Goal: Task Accomplishment & Management: Manage account settings

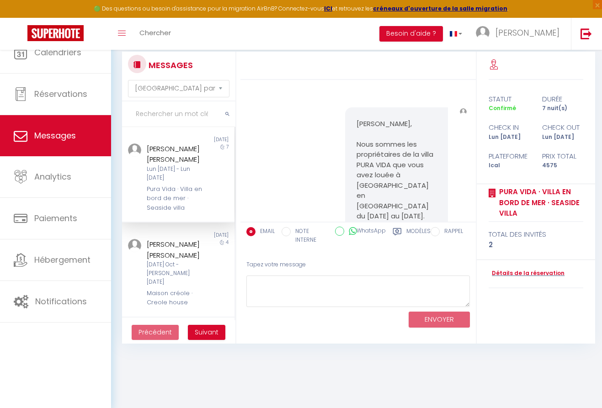
select select "message"
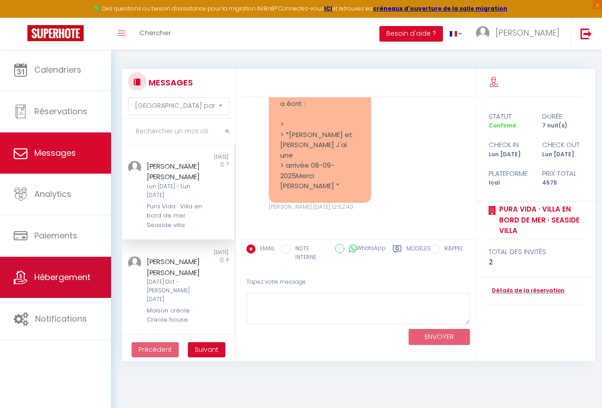
click at [59, 269] on link "Hébergement" at bounding box center [55, 277] width 111 height 41
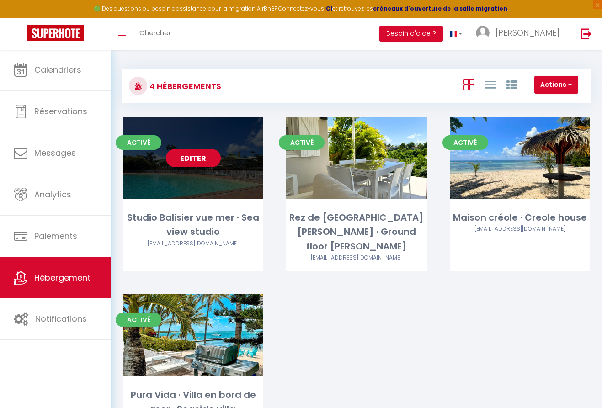
click at [193, 160] on link "Editer" at bounding box center [193, 158] width 55 height 18
select select "3"
select select "2"
select select "1"
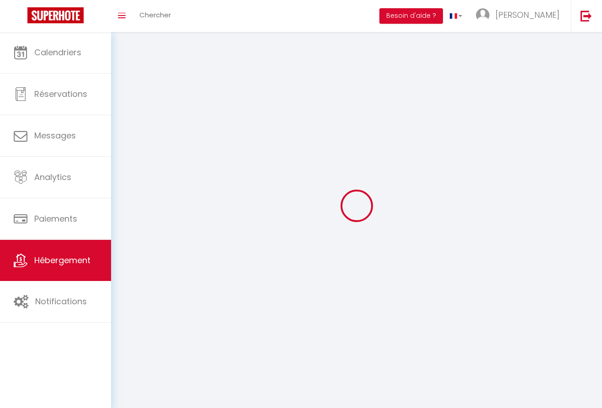
select select
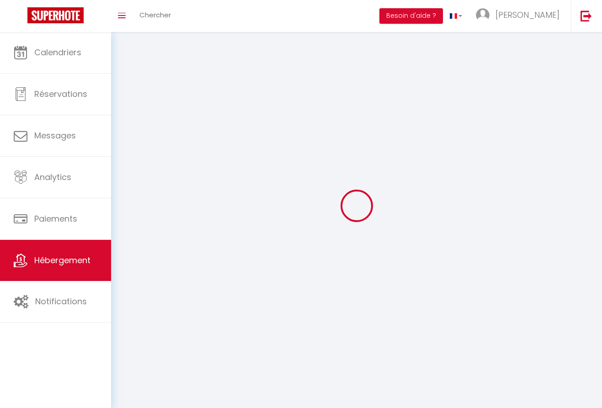
checkbox input "false"
select select
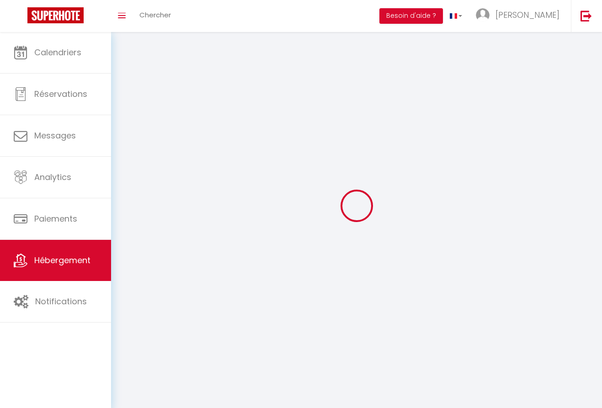
select select
select select "1"
select select
select select "28"
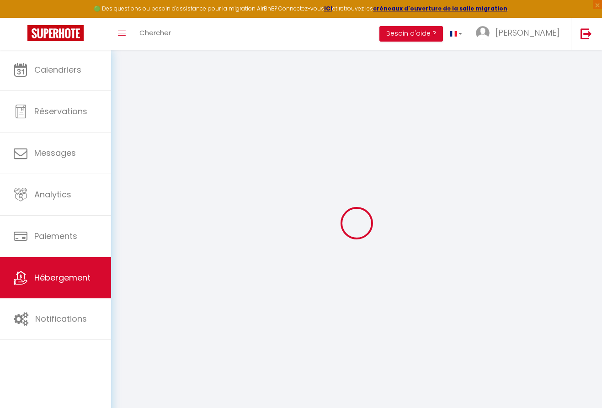
select select
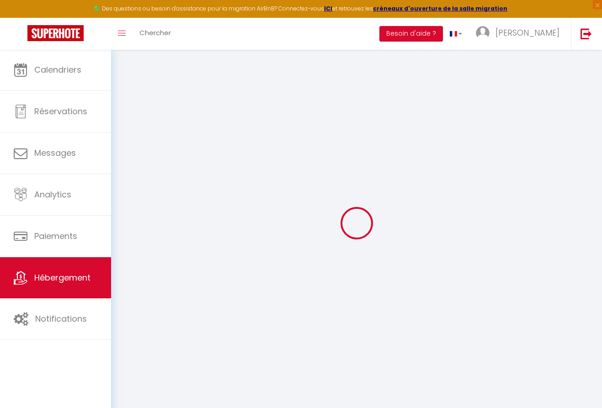
select select
checkbox input "false"
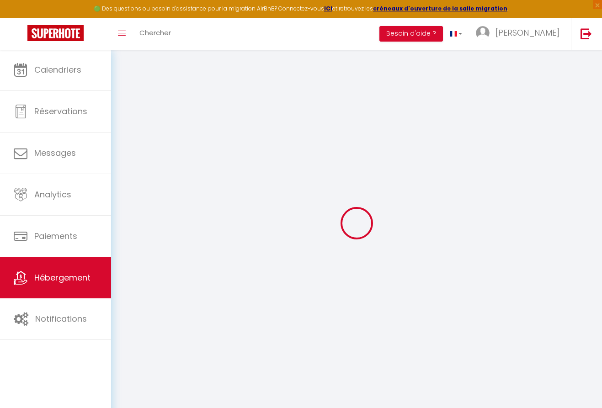
select select
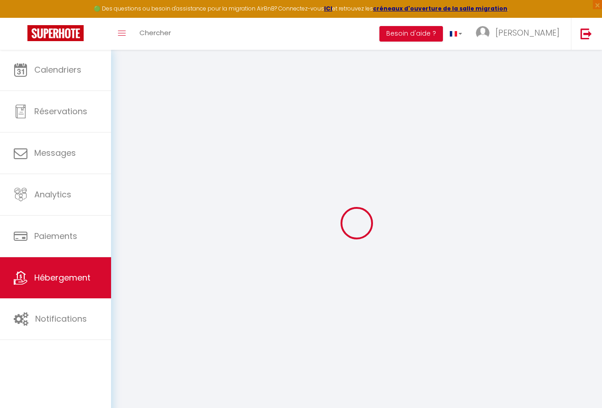
select select
checkbox input "false"
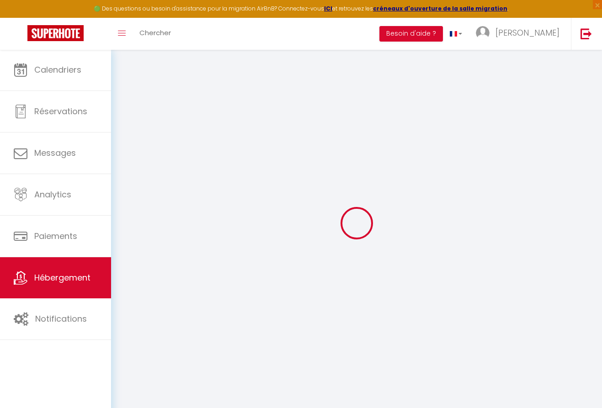
checkbox input "false"
select select
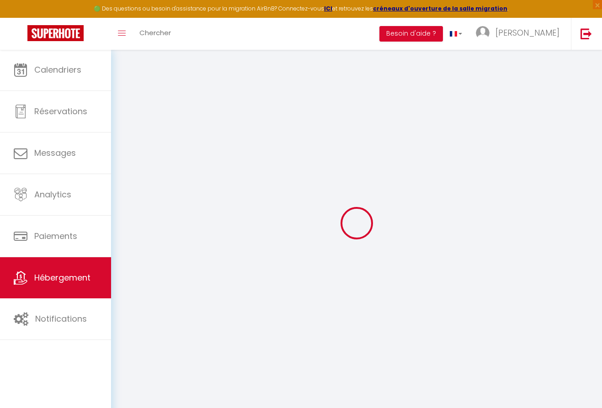
select select
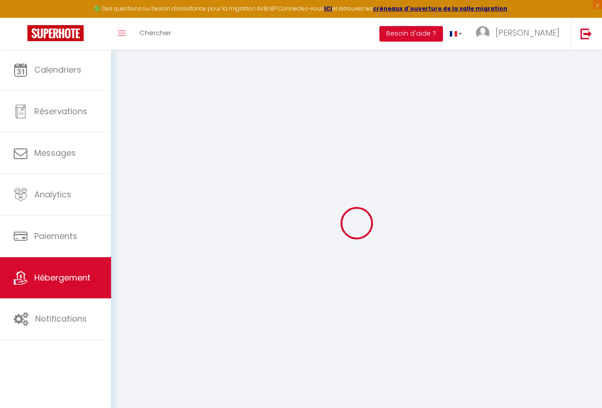
checkbox input "false"
select select
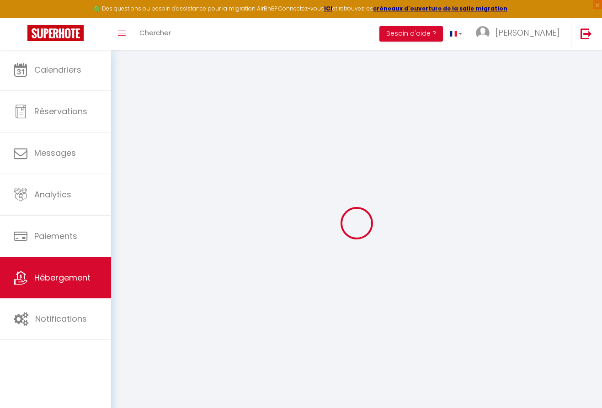
select select
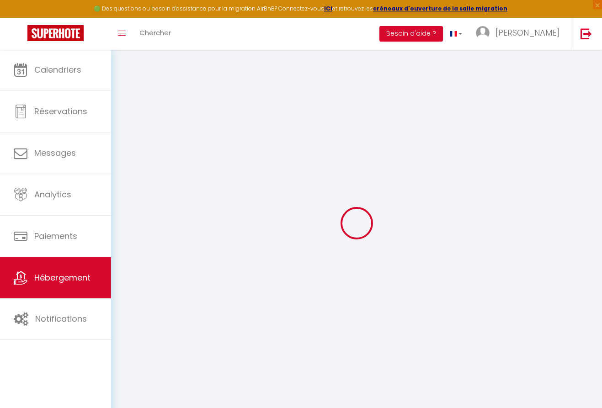
select select
checkbox input "false"
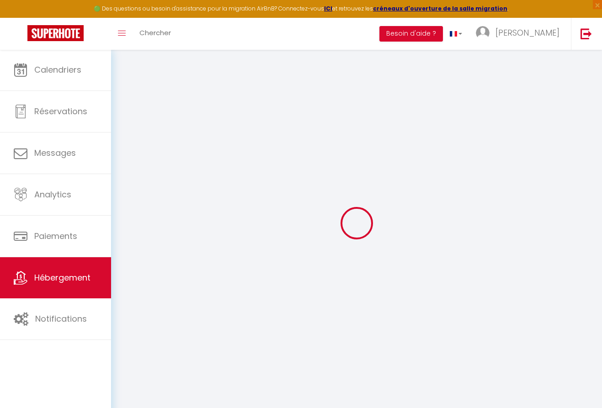
checkbox input "false"
select select
type input "Studio Balisier vue mer · Sea view studio"
type input "[PERSON_NAME]"
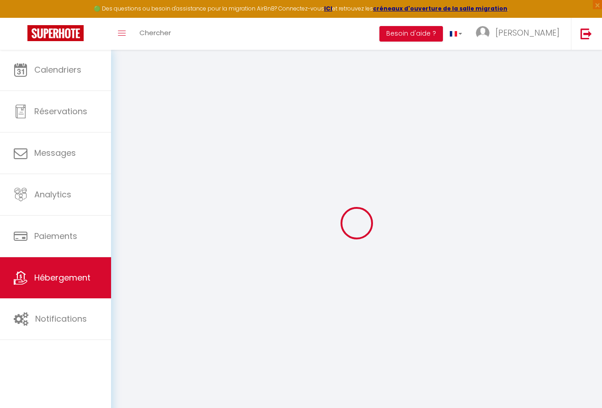
type input "[PERSON_NAME]"
type input "[STREET_ADDRESS] des 500 pas"
type input "97190"
type input "[PERSON_NAME]"
select select "0"
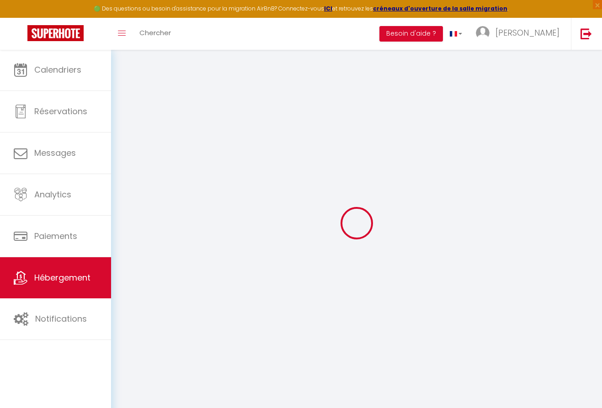
type input "130"
type input "20"
type input "50"
type input "5"
type input "4"
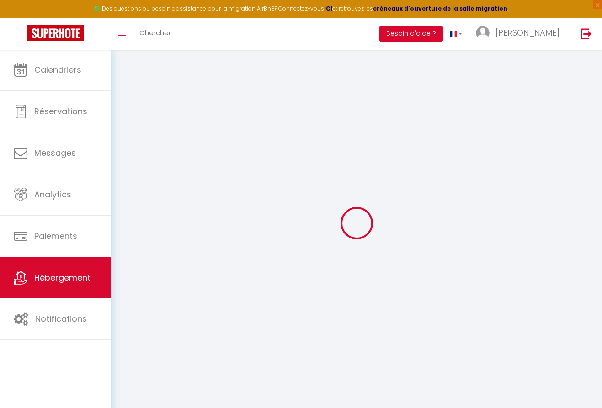
select select
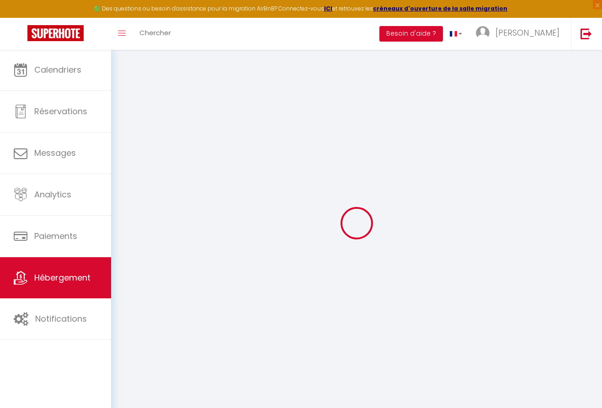
type input "Anse des rochers"
type input "97118"
type input "Saint-François"
select select "88"
type input "[EMAIL_ADDRESS][DOMAIN_NAME]"
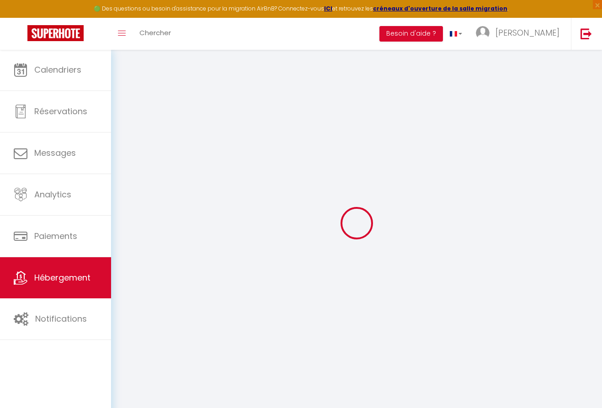
select select "11964"
checkbox input "false"
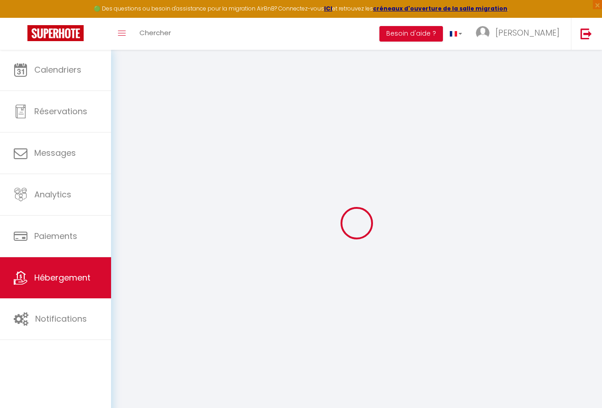
radio input "true"
type input "0"
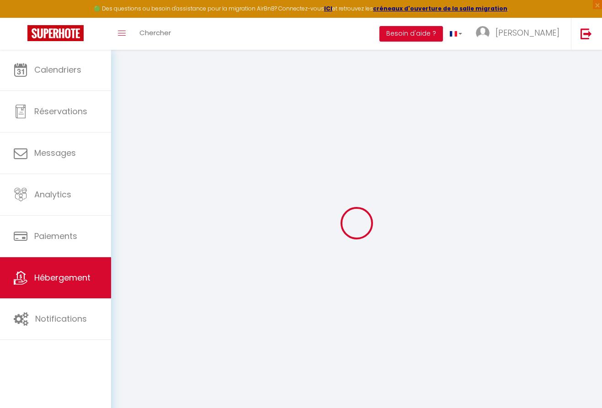
select select
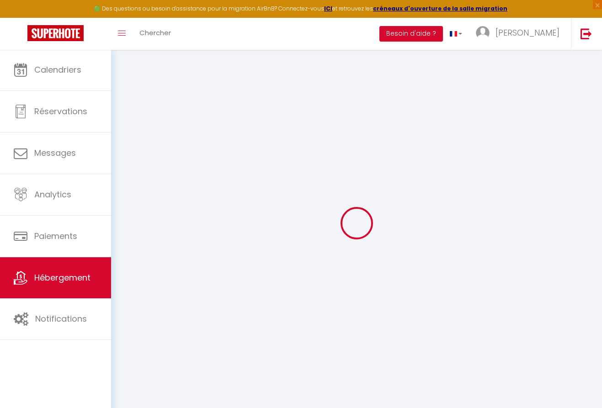
checkbox input "false"
select select
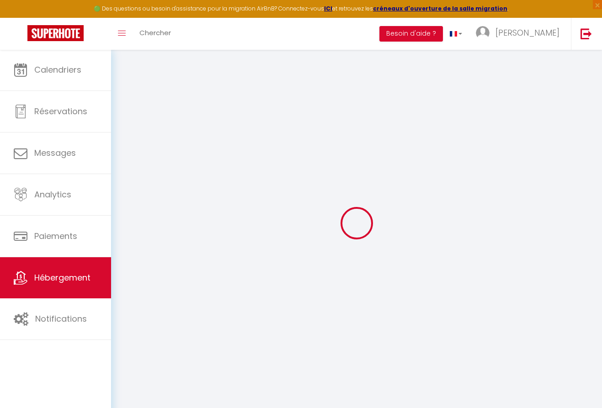
select select
checkbox input "false"
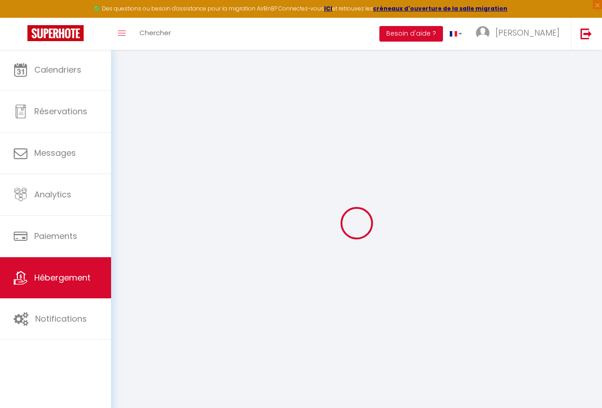
checkbox input "false"
select select
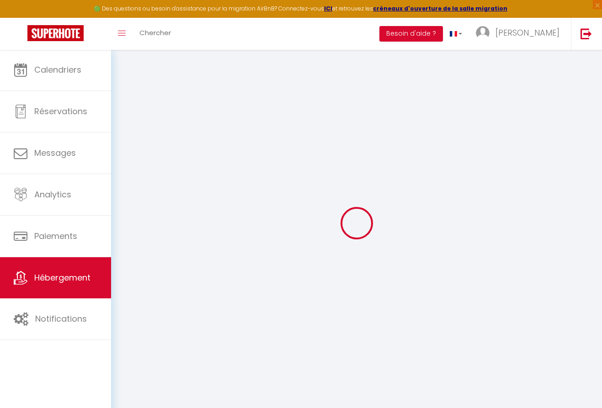
select select
checkbox input "false"
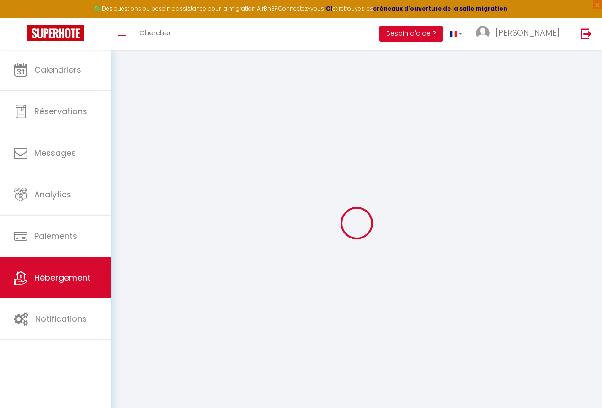
checkbox input "false"
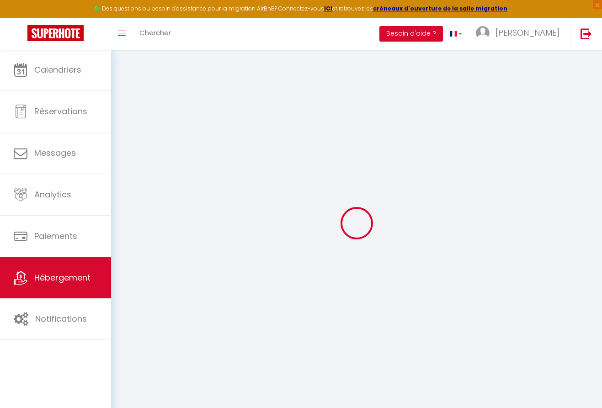
checkbox input "false"
select select "14:00"
select select
select select "11:00"
select select "30"
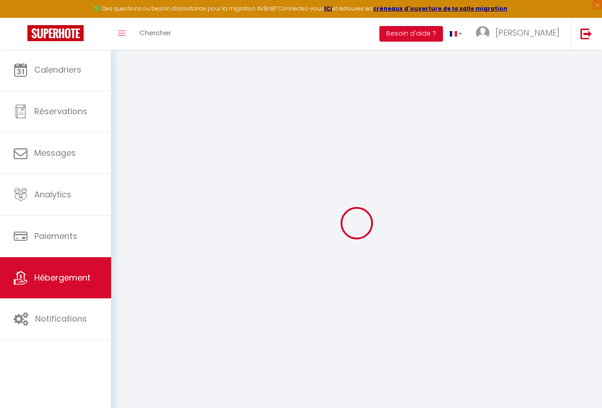
select select "120"
select select
checkbox input "false"
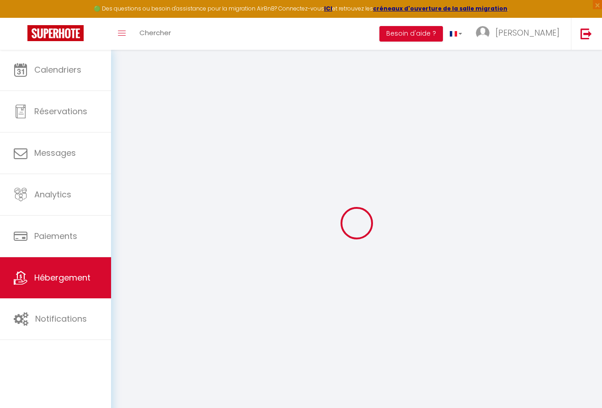
checkbox input "false"
select select
checkbox input "false"
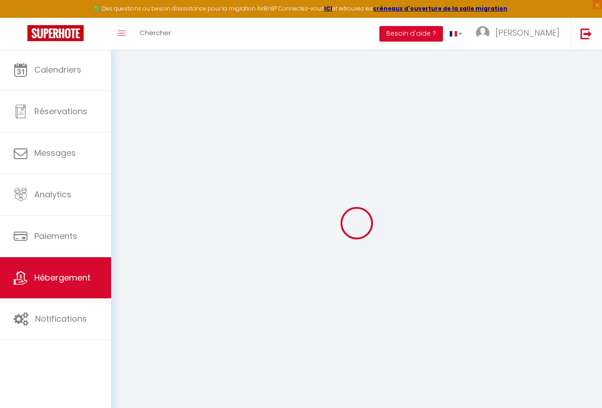
checkbox input "false"
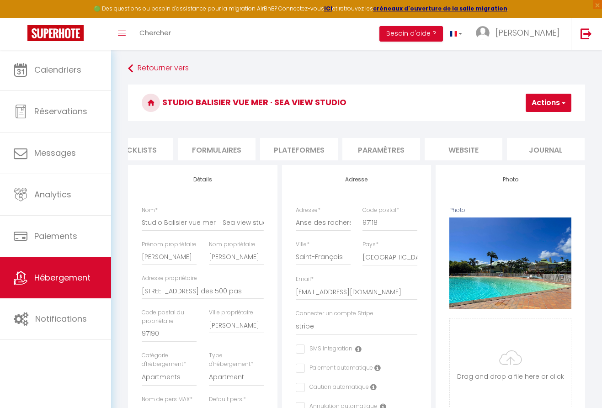
scroll to position [0, 361]
click at [384, 147] on li "Paramètres" at bounding box center [382, 149] width 78 height 22
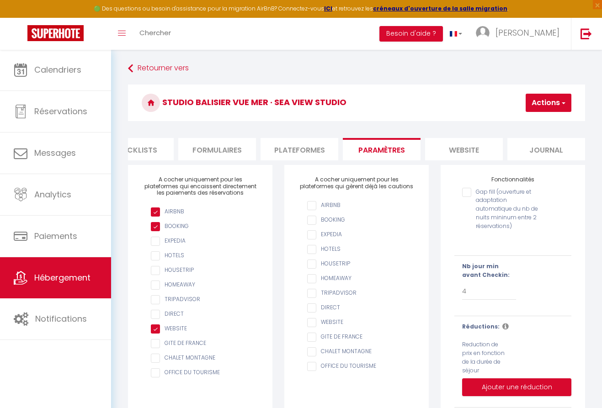
click at [453, 146] on li "website" at bounding box center [464, 149] width 78 height 22
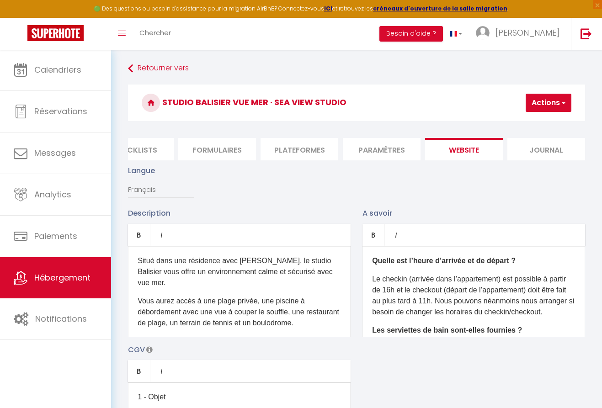
click at [547, 102] on button "Actions" at bounding box center [549, 103] width 46 height 18
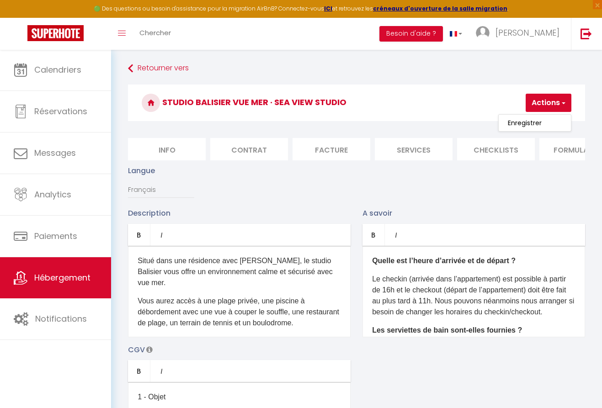
select select
checkbox input "false"
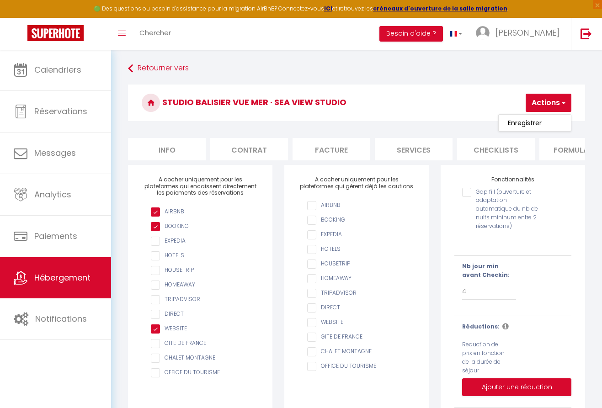
click at [161, 150] on li "Info" at bounding box center [167, 149] width 78 height 22
select select
checkbox input "false"
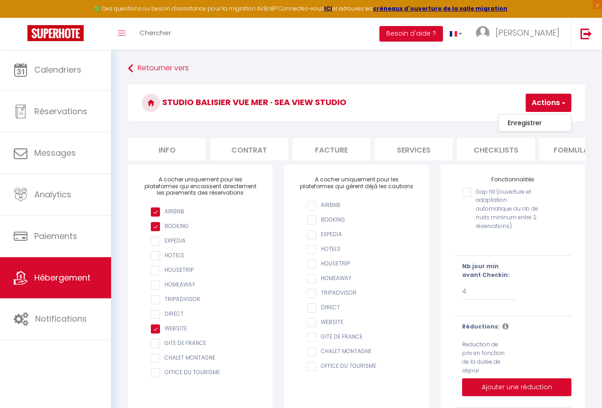
checkbox input "false"
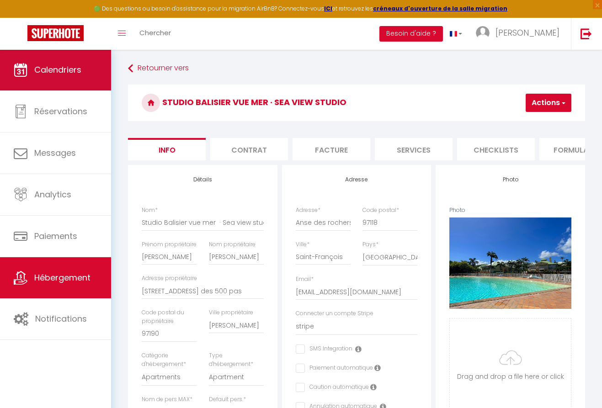
click at [80, 80] on link "Calendriers" at bounding box center [55, 69] width 111 height 41
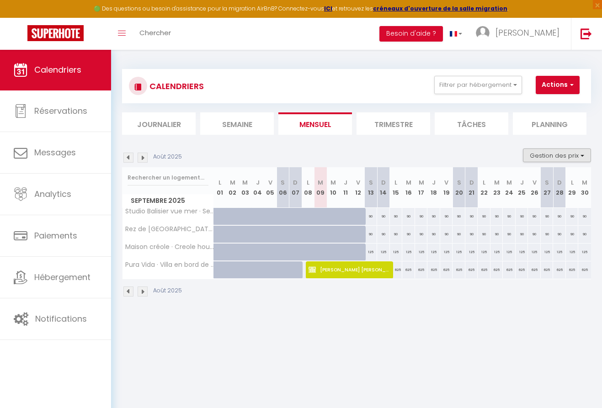
click at [548, 155] on button "Gestion des prix" at bounding box center [557, 156] width 68 height 14
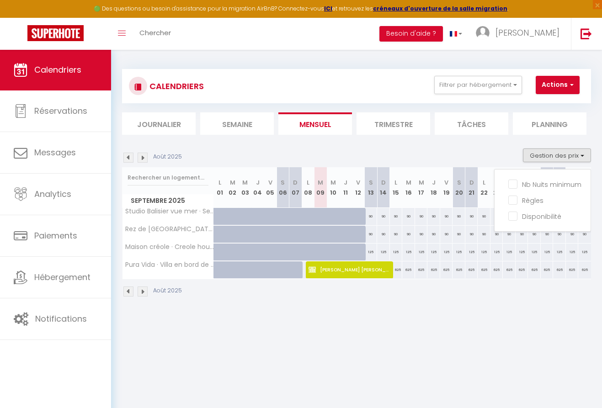
click at [383, 217] on div "90" at bounding box center [383, 216] width 13 height 17
type input "90"
type input "Dim 14 Septembre 2025"
type input "Lun 15 Septembre 2025"
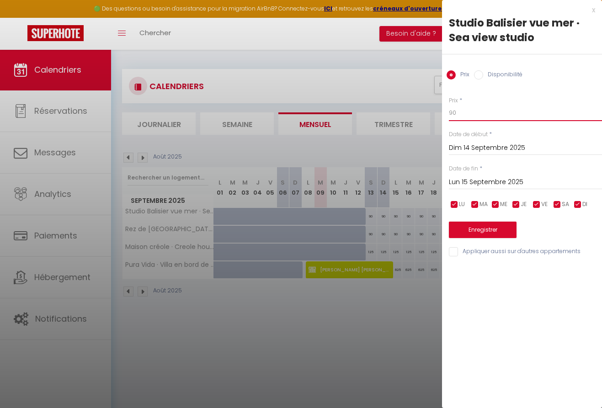
click at [462, 112] on input "90" at bounding box center [525, 113] width 153 height 16
type input "9"
type input "8"
type input "70"
click at [469, 181] on input "Lun 15 Septembre 2025" at bounding box center [525, 183] width 153 height 12
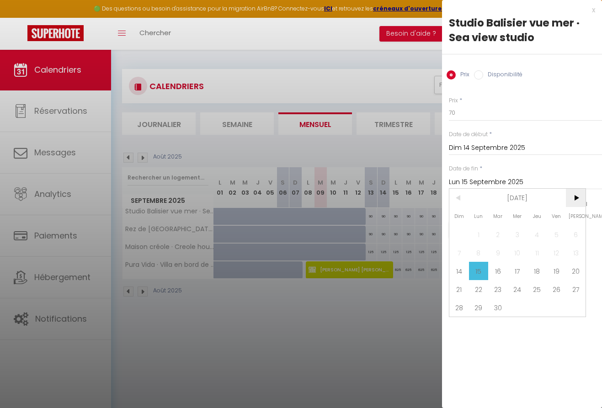
click at [577, 195] on span ">" at bounding box center [576, 198] width 20 height 18
click at [518, 271] on span "15" at bounding box center [518, 271] width 20 height 18
type input "Mer 15 Octobre 2025"
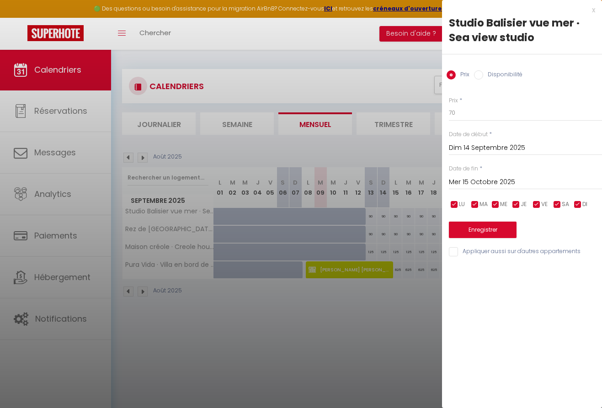
click at [484, 230] on button "Enregistrer" at bounding box center [483, 230] width 68 height 16
type input "[PERSON_NAME] 13 Septembre 2025"
type input "[DATE] Octobre 2025"
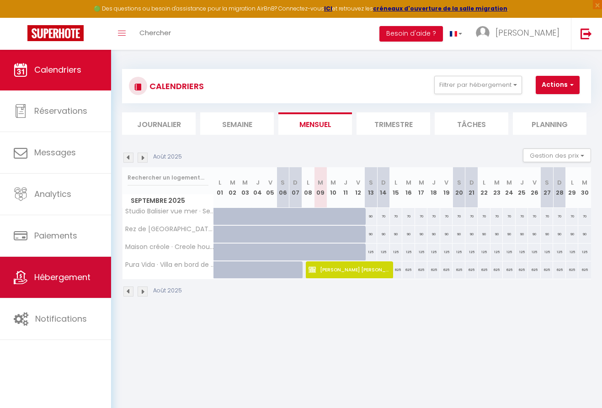
click at [64, 269] on link "Hébergement" at bounding box center [55, 277] width 111 height 41
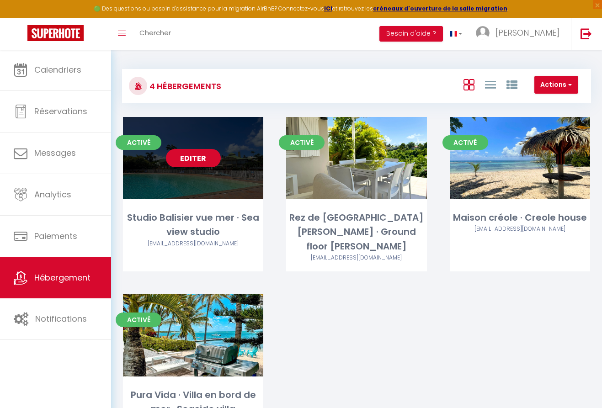
click at [205, 158] on link "Editer" at bounding box center [193, 158] width 55 height 18
select select "3"
select select "2"
select select "1"
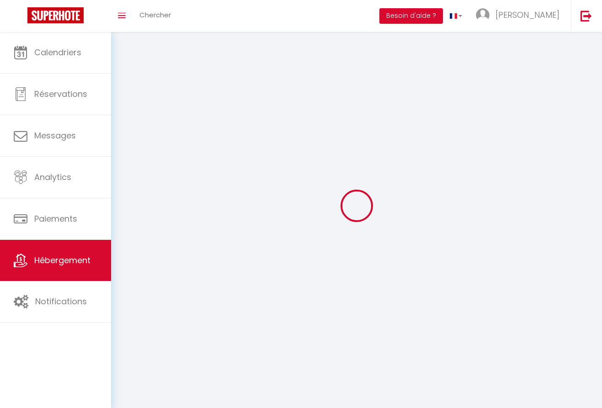
select select
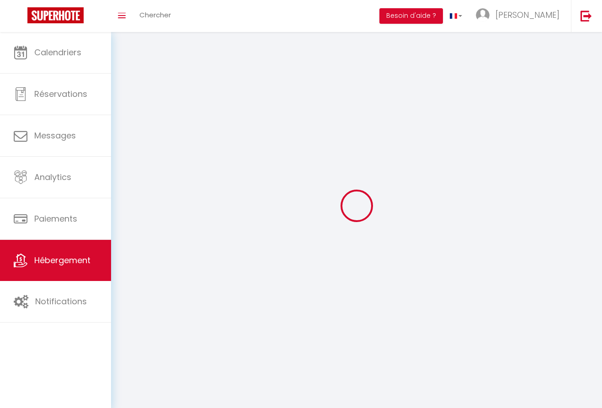
select select
checkbox input "false"
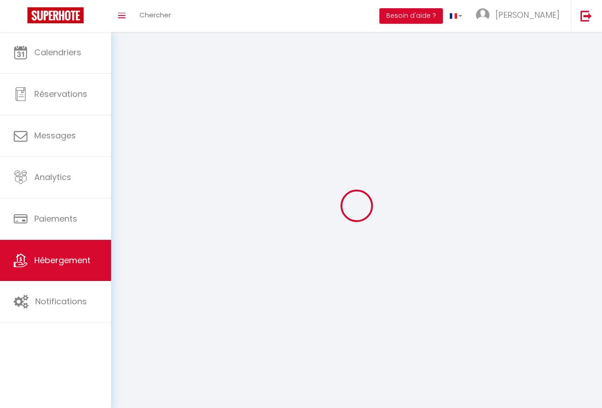
checkbox input "false"
select select
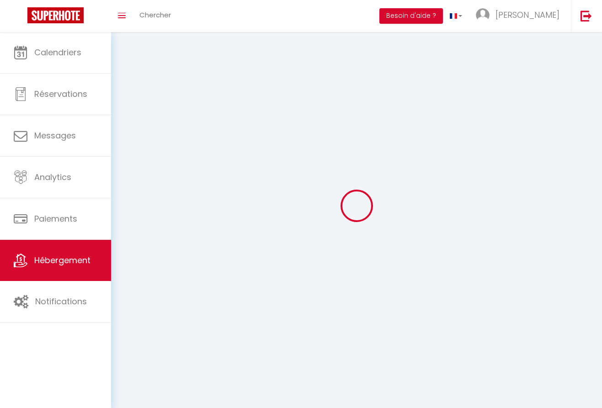
select select
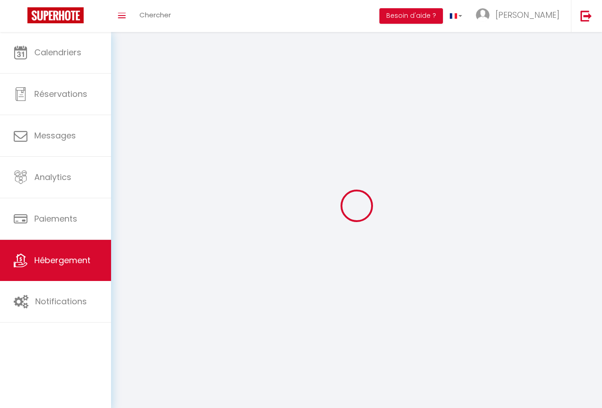
select select
checkbox input "false"
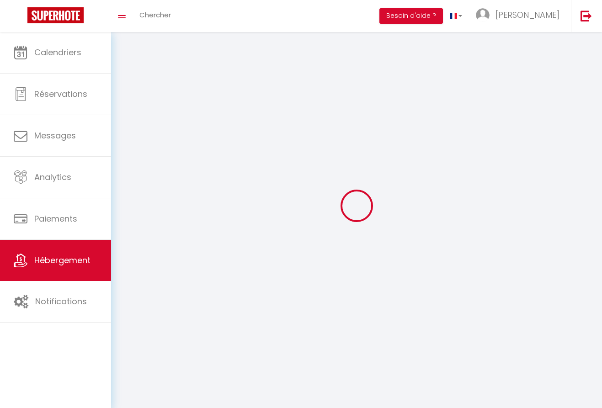
select select
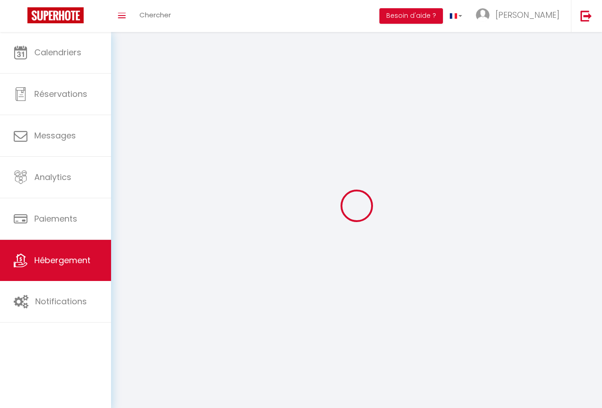
select select
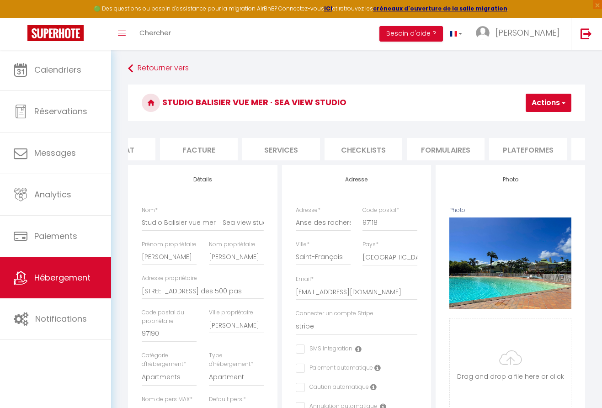
scroll to position [0, 134]
click at [507, 149] on li "Plateformes" at bounding box center [527, 149] width 78 height 22
